Goal: Task Accomplishment & Management: Use online tool/utility

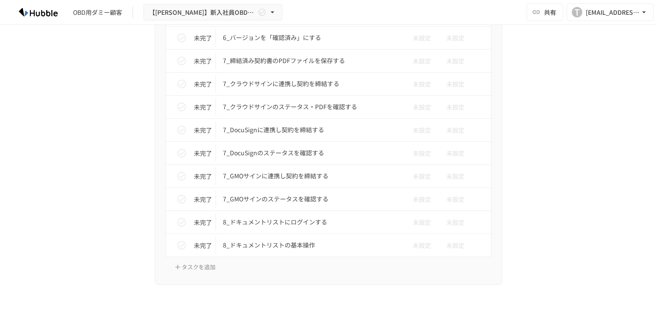
scroll to position [2740, 0]
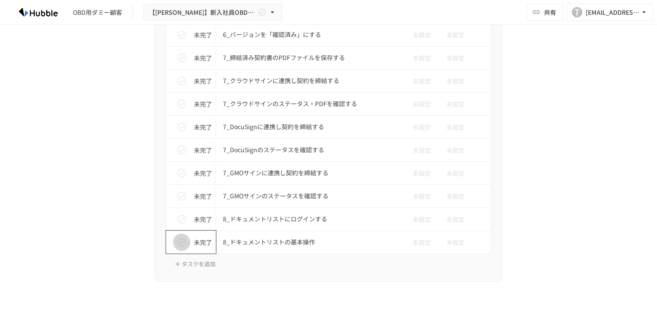
click at [178, 242] on icon "status" at bounding box center [181, 242] width 9 height 9
click at [178, 223] on icon "status" at bounding box center [181, 219] width 10 height 10
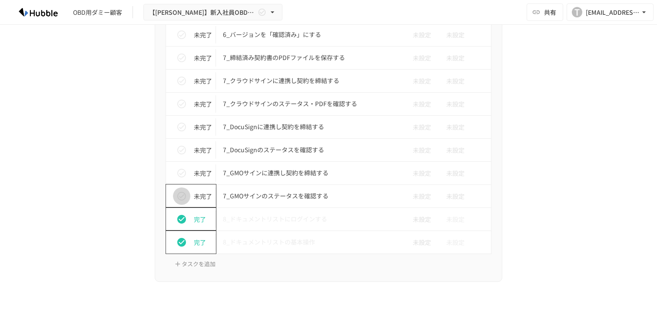
click at [179, 194] on icon "status" at bounding box center [181, 196] width 10 height 10
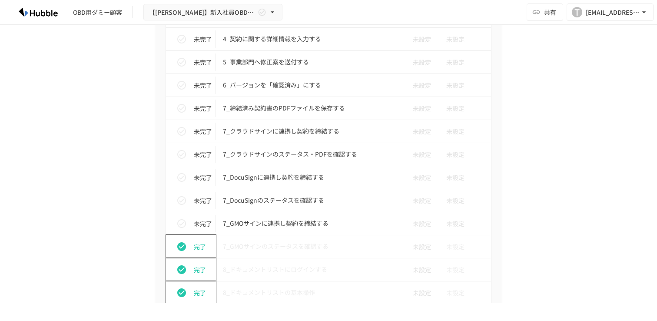
scroll to position [2682, 0]
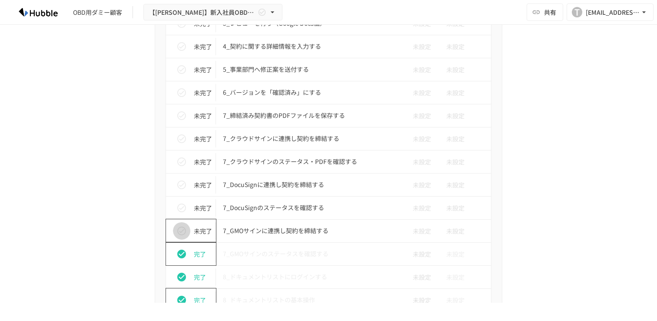
click at [182, 231] on icon "status" at bounding box center [181, 230] width 9 height 9
click at [182, 210] on icon "status" at bounding box center [181, 208] width 10 height 10
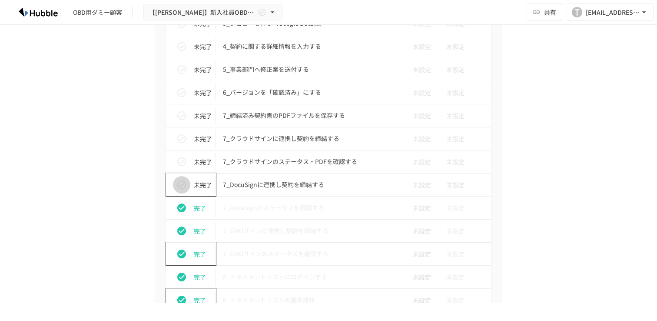
click at [181, 189] on icon "status" at bounding box center [181, 184] width 9 height 9
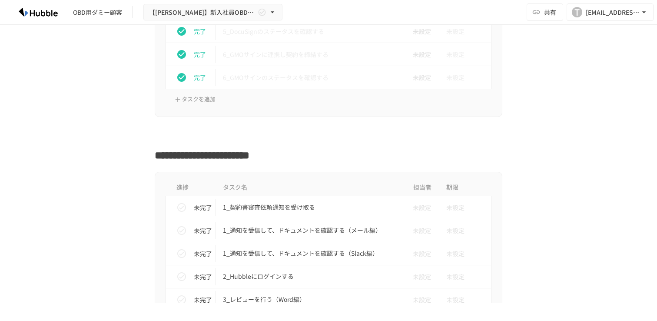
scroll to position [2384, 0]
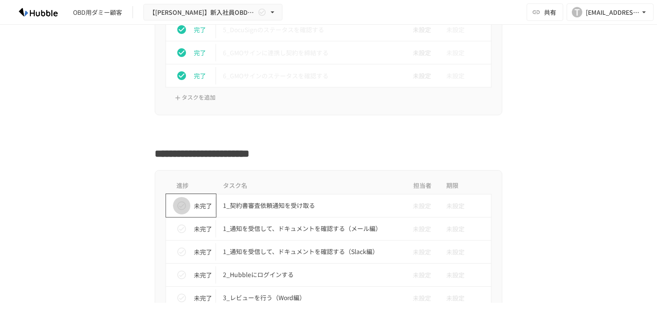
click at [182, 213] on button "status" at bounding box center [181, 205] width 17 height 17
click at [183, 234] on icon "status" at bounding box center [181, 228] width 10 height 10
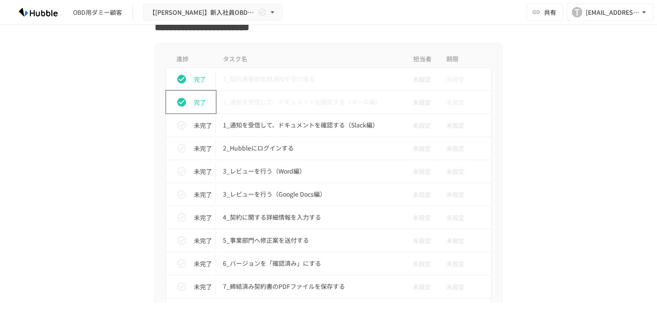
scroll to position [2516, 0]
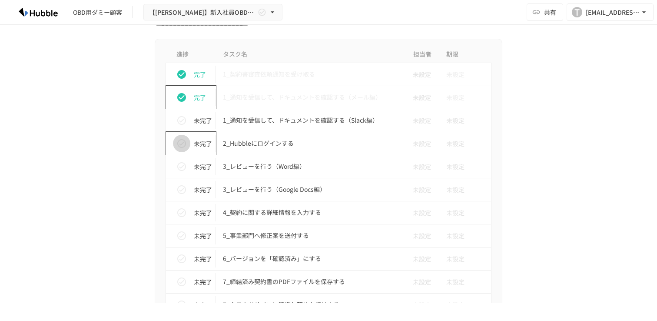
click at [176, 150] on button "status" at bounding box center [181, 143] width 17 height 17
click at [177, 187] on icon "status" at bounding box center [181, 189] width 10 height 10
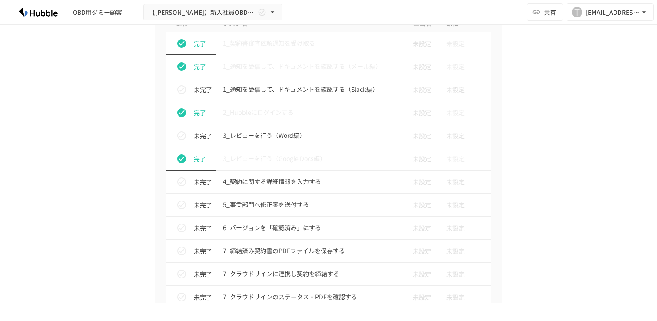
scroll to position [2554, 0]
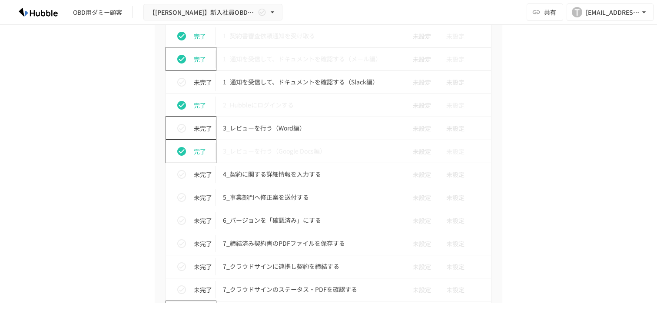
click at [181, 136] on button "status" at bounding box center [181, 128] width 17 height 17
click at [181, 87] on icon "status" at bounding box center [181, 82] width 10 height 10
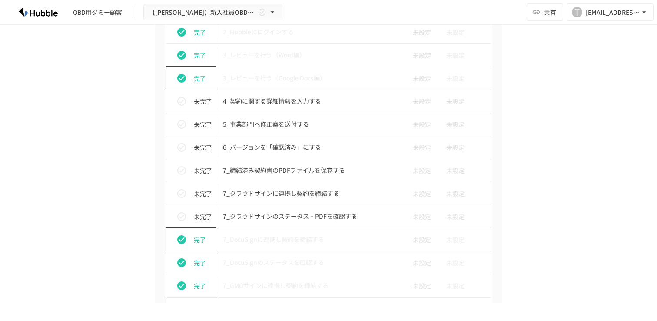
scroll to position [2633, 0]
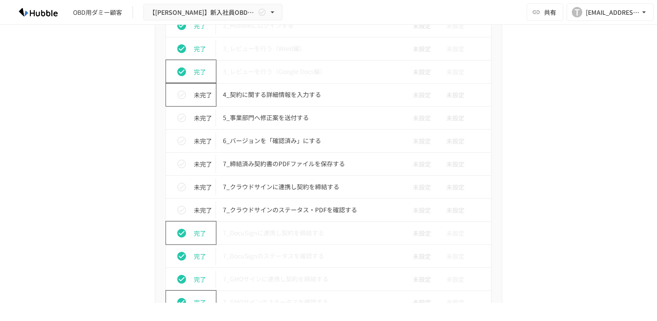
click at [181, 92] on icon "status" at bounding box center [181, 95] width 10 height 10
click at [181, 116] on icon "status" at bounding box center [181, 118] width 10 height 10
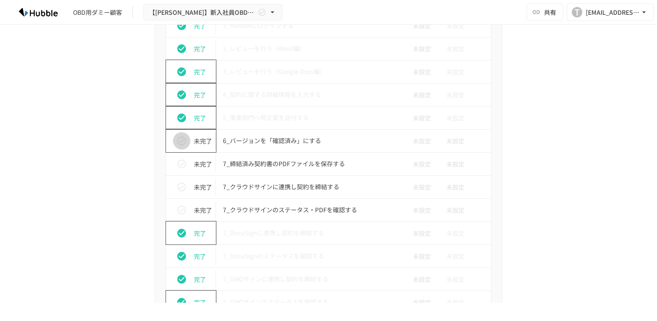
click at [181, 148] on button "status" at bounding box center [181, 140] width 17 height 17
click at [181, 161] on icon "status" at bounding box center [181, 164] width 10 height 10
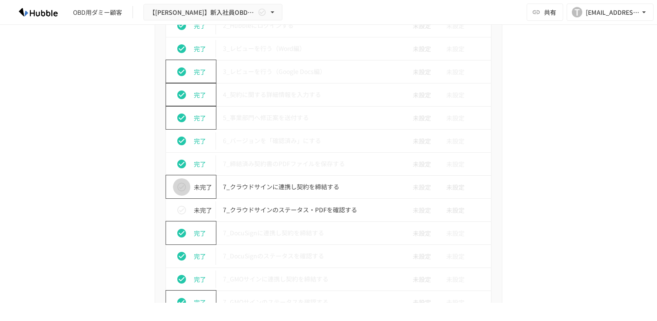
click at [181, 192] on icon "status" at bounding box center [181, 187] width 10 height 10
click at [181, 210] on icon "status" at bounding box center [181, 210] width 10 height 10
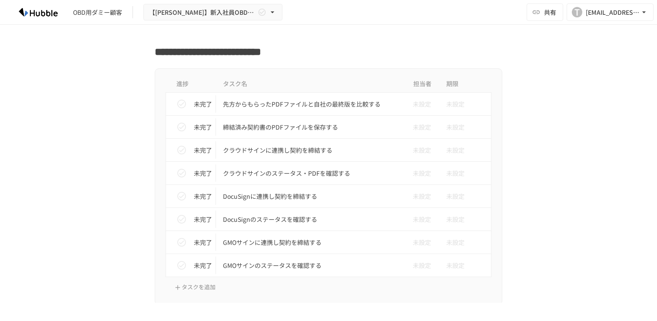
scroll to position [3008, 0]
click at [180, 106] on icon "status" at bounding box center [181, 103] width 9 height 9
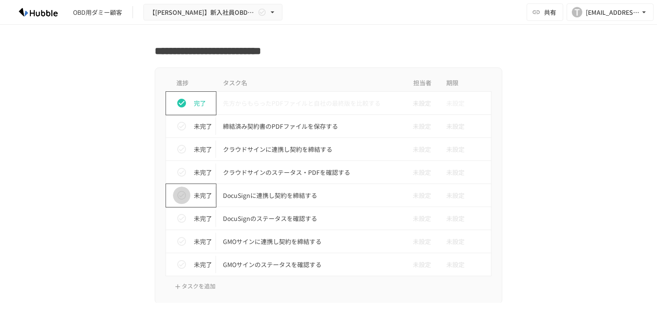
click at [183, 195] on icon "status" at bounding box center [181, 195] width 9 height 9
click at [183, 195] on icon "status" at bounding box center [181, 195] width 10 height 10
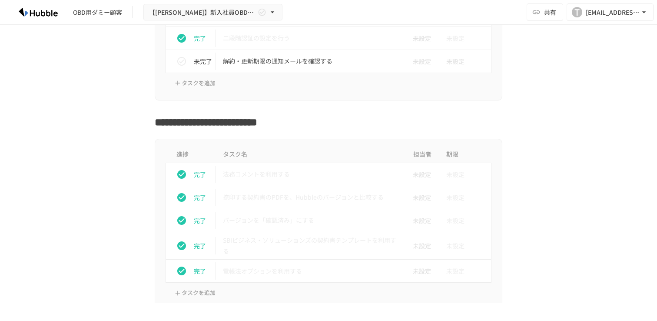
scroll to position [1124, 0]
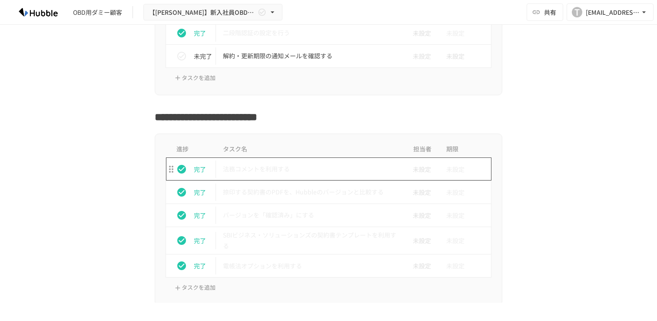
click at [240, 169] on p "法務コメントを利用する" at bounding box center [310, 168] width 175 height 11
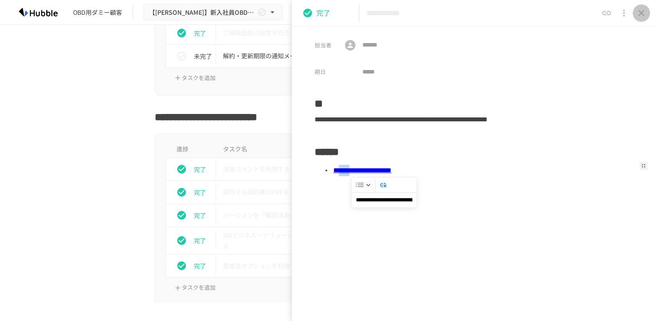
click at [644, 15] on icon "close drawer" at bounding box center [641, 13] width 6 height 6
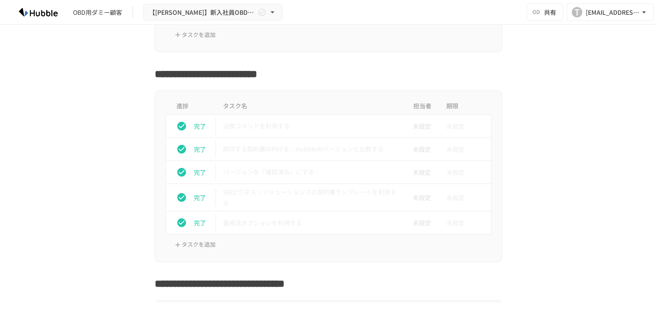
scroll to position [1180, 0]
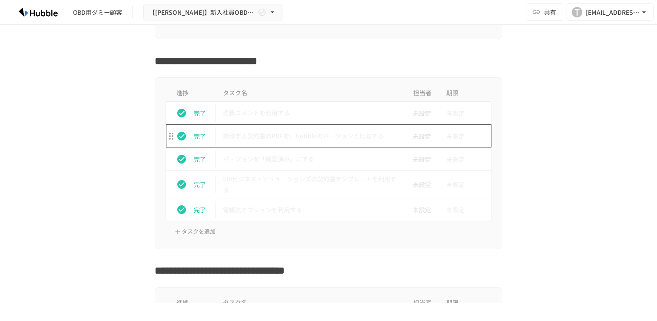
click at [285, 139] on p "捺印する契約書のPDFを、Hubbleのバージョンと比較する" at bounding box center [310, 135] width 175 height 11
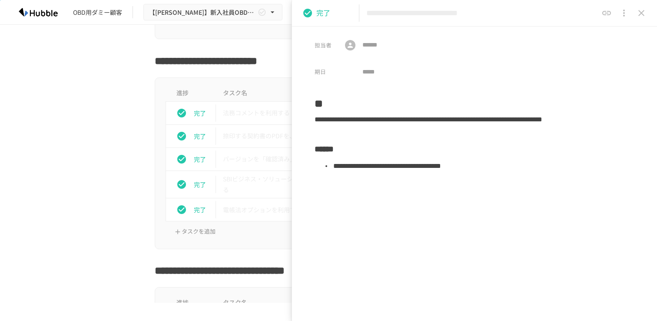
click at [435, 169] on li "**********" at bounding box center [483, 166] width 303 height 16
click at [307, 13] on icon "status" at bounding box center [307, 13] width 9 height 9
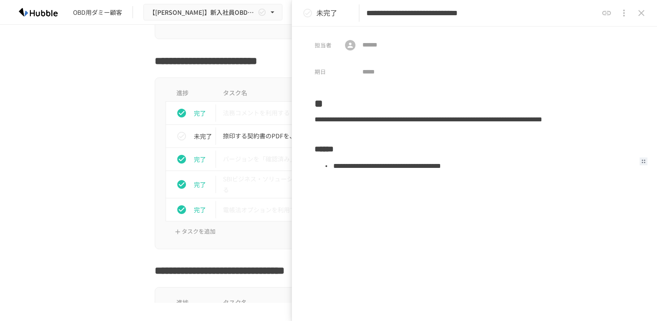
click at [466, 170] on li "**********" at bounding box center [483, 166] width 303 height 16
click at [644, 14] on icon "close drawer" at bounding box center [641, 13] width 10 height 10
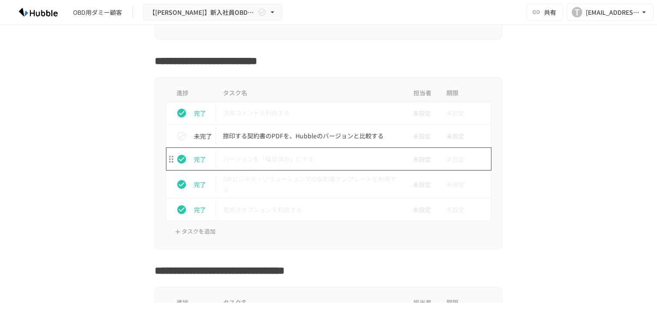
click at [309, 155] on p "バージョンを「確認済み」にする" at bounding box center [310, 158] width 175 height 11
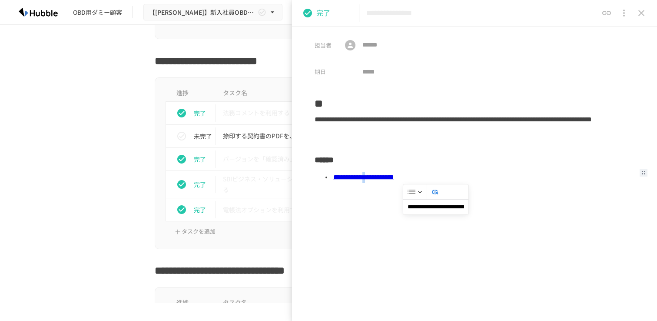
click at [637, 16] on icon "close drawer" at bounding box center [641, 13] width 10 height 10
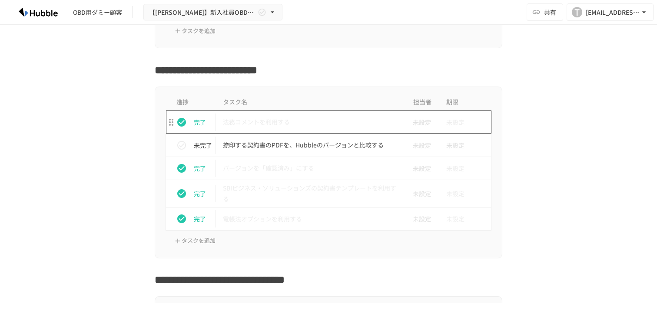
scroll to position [1179, 0]
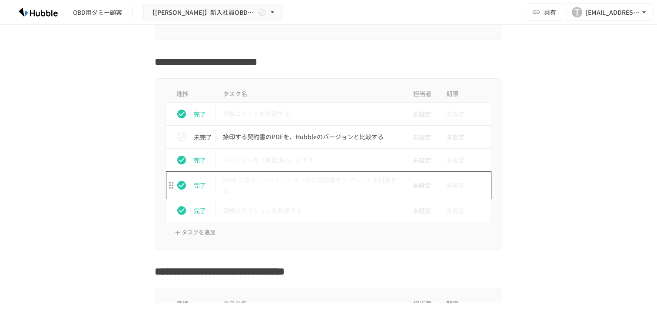
click at [281, 188] on p "SBIビジネス・ソリューションズの契約書テンプレートを利用する" at bounding box center [310, 185] width 175 height 22
